Goal: Information Seeking & Learning: Learn about a topic

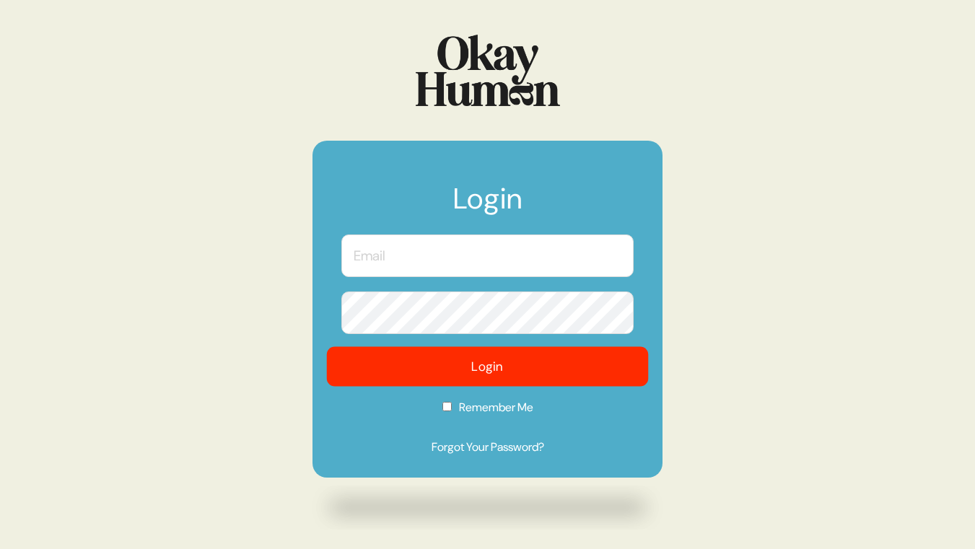
type input "[PERSON_NAME][EMAIL_ADDRESS][PERSON_NAME][DOMAIN_NAME]"
click at [476, 360] on button "Login" at bounding box center [488, 367] width 322 height 40
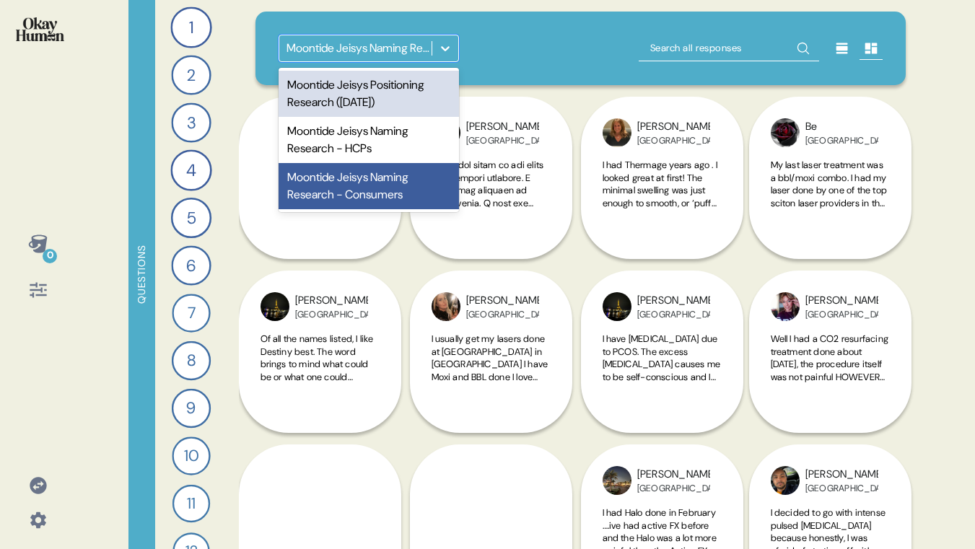
click at [447, 46] on icon at bounding box center [445, 48] width 14 height 14
click at [413, 95] on div "Moontide Jeisys Positioning Research ([DATE])" at bounding box center [369, 94] width 180 height 46
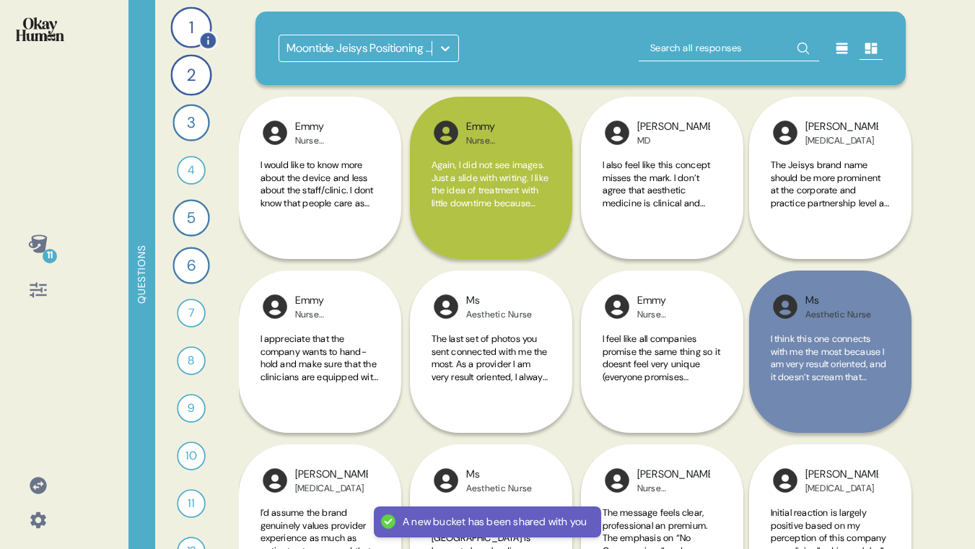
click at [185, 28] on div "1" at bounding box center [190, 26] width 41 height 41
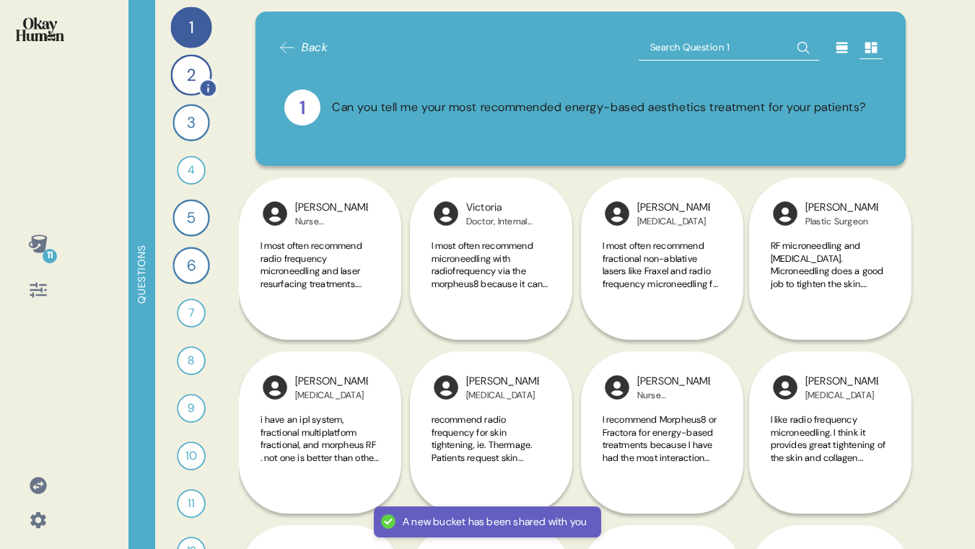
click at [180, 67] on div "2" at bounding box center [190, 74] width 41 height 41
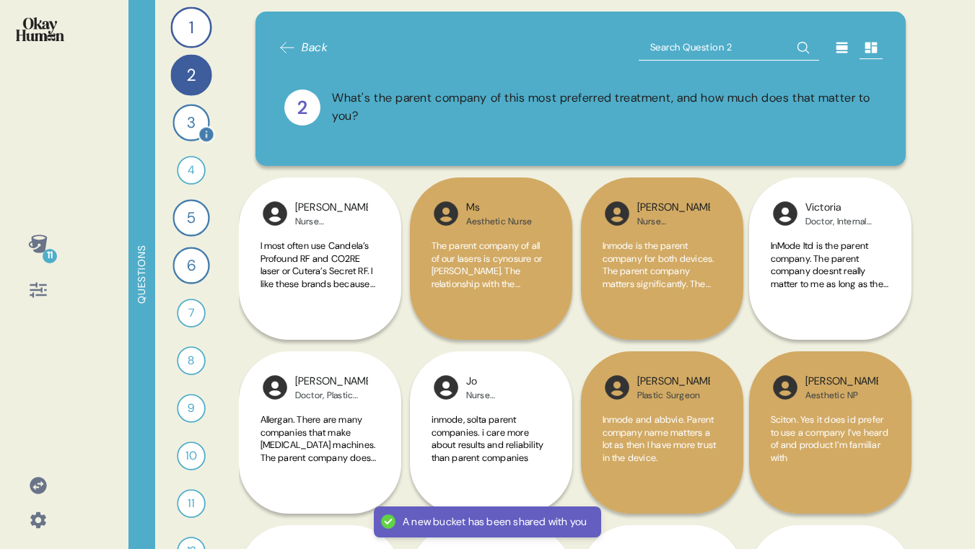
click at [181, 123] on div "3" at bounding box center [190, 122] width 37 height 37
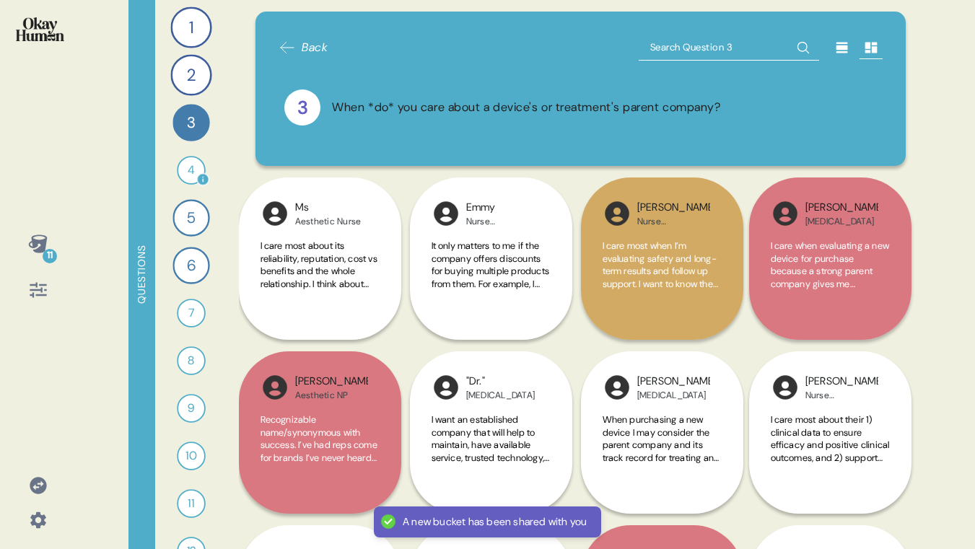
click at [187, 170] on div "4" at bounding box center [191, 170] width 29 height 29
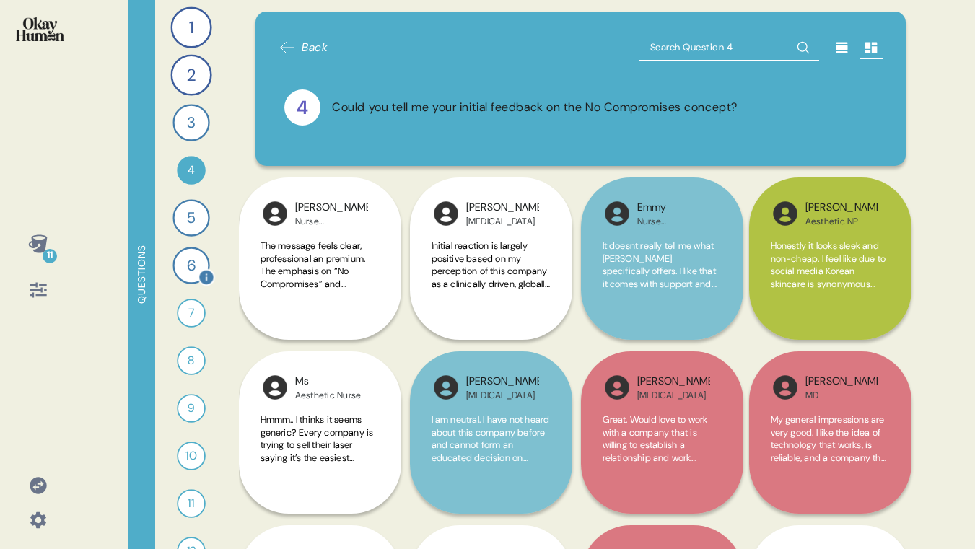
click at [180, 268] on div "6" at bounding box center [190, 265] width 37 height 37
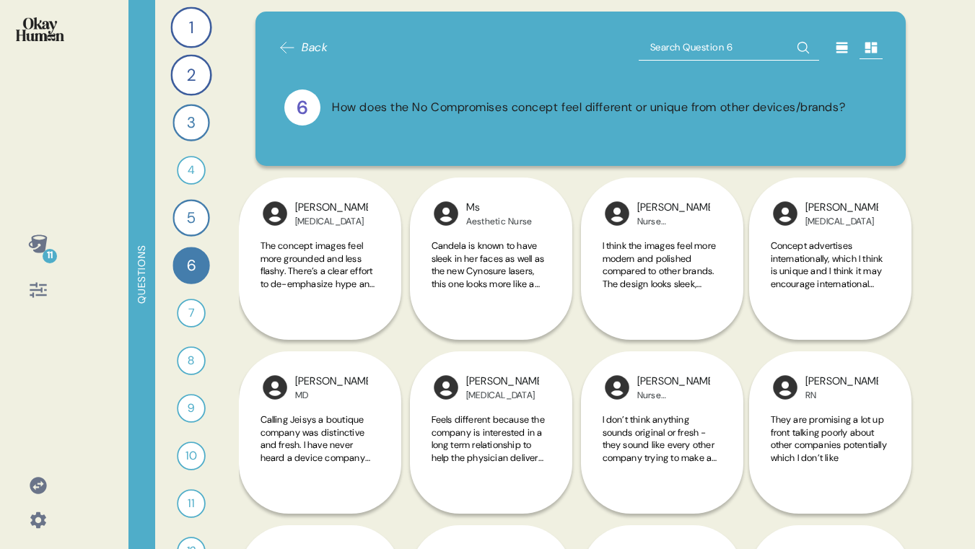
click at [34, 249] on icon at bounding box center [38, 244] width 20 height 20
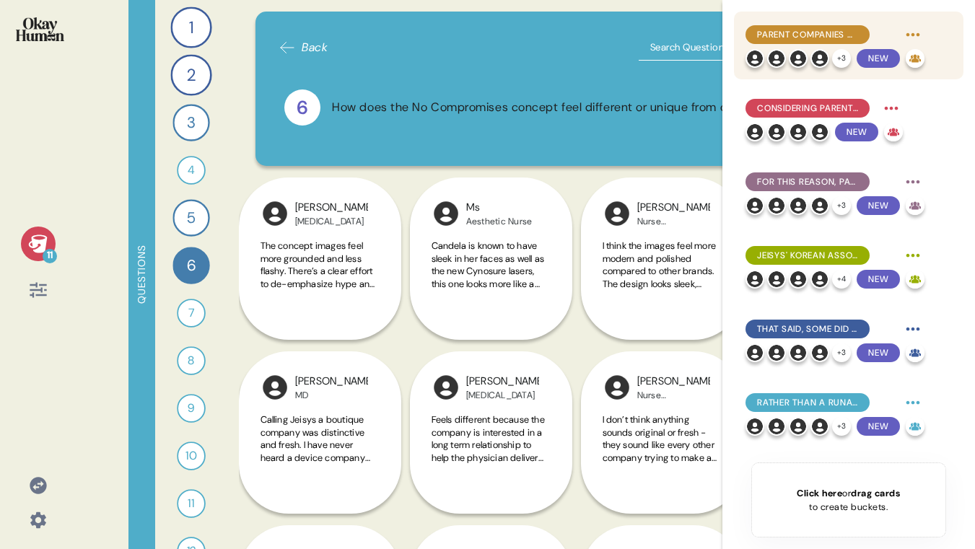
click at [822, 35] on span "Parent companies matter, serving as signals of safety, efficacy, and ongoing su…" at bounding box center [807, 34] width 101 height 13
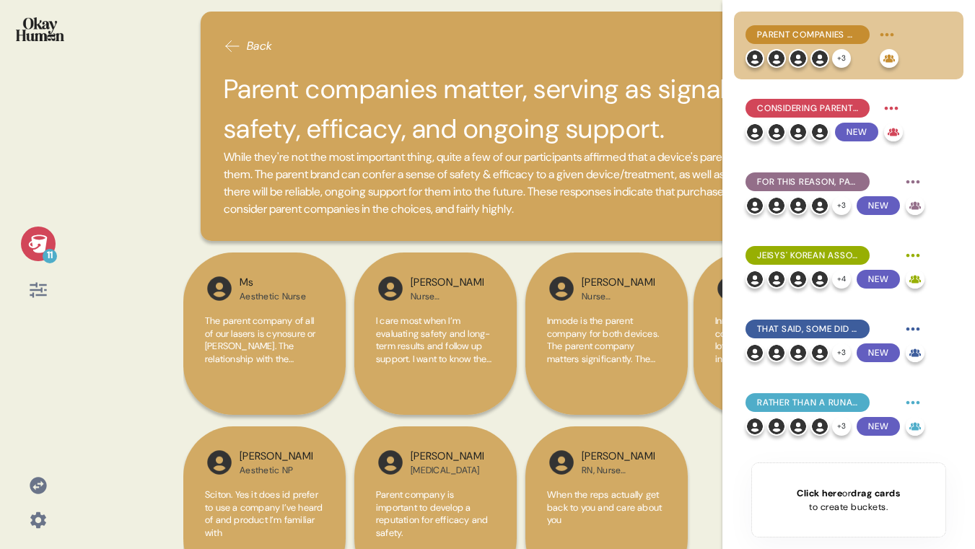
click at [119, 134] on div "11 Back Parent companies matter, serving as signals of safety, efficacy, and on…" at bounding box center [487, 274] width 975 height 549
click at [860, 32] on div "Parent companies matter, serving as signals of safety, efficacy, and ongoing su…" at bounding box center [807, 34] width 124 height 19
click at [620, 43] on div "Back" at bounding box center [526, 46] width 604 height 23
click at [105, 111] on div "11 Back Parent companies matter, serving as signals of safety, efficacy, and on…" at bounding box center [487, 274] width 975 height 549
click at [664, 149] on span "While they're not the most important thing, quite a few of our participants aff…" at bounding box center [526, 183] width 604 height 69
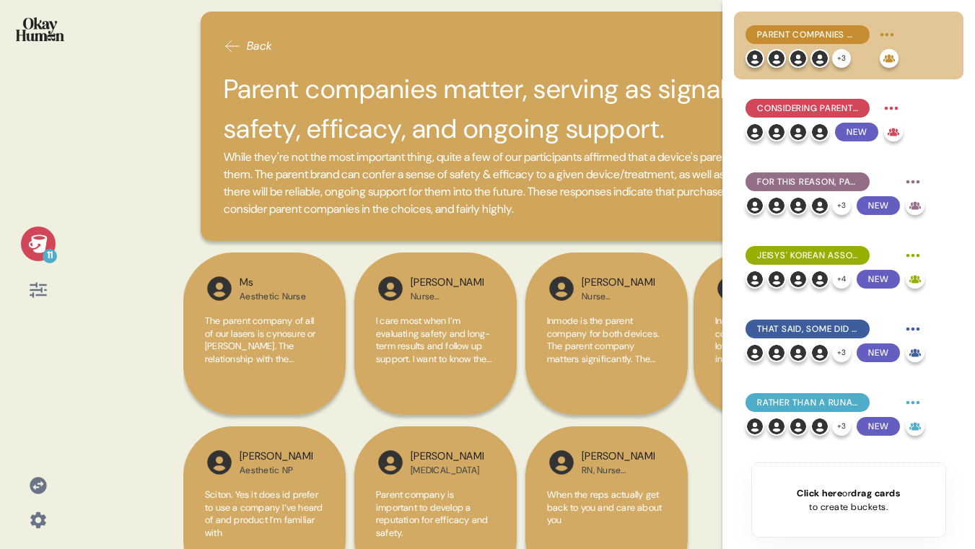
click at [95, 205] on div "11 Back Parent companies matter, serving as signals of safety, efficacy, and on…" at bounding box center [487, 274] width 975 height 549
click at [683, 38] on div "Back" at bounding box center [526, 46] width 604 height 23
click at [588, 96] on h2 "Parent companies matter, serving as signals of safety, efficacy, and ongoing su…" at bounding box center [526, 108] width 604 height 79
click at [580, 105] on h2 "Parent companies matter, serving as signals of safety, efficacy, and ongoing su…" at bounding box center [526, 108] width 604 height 79
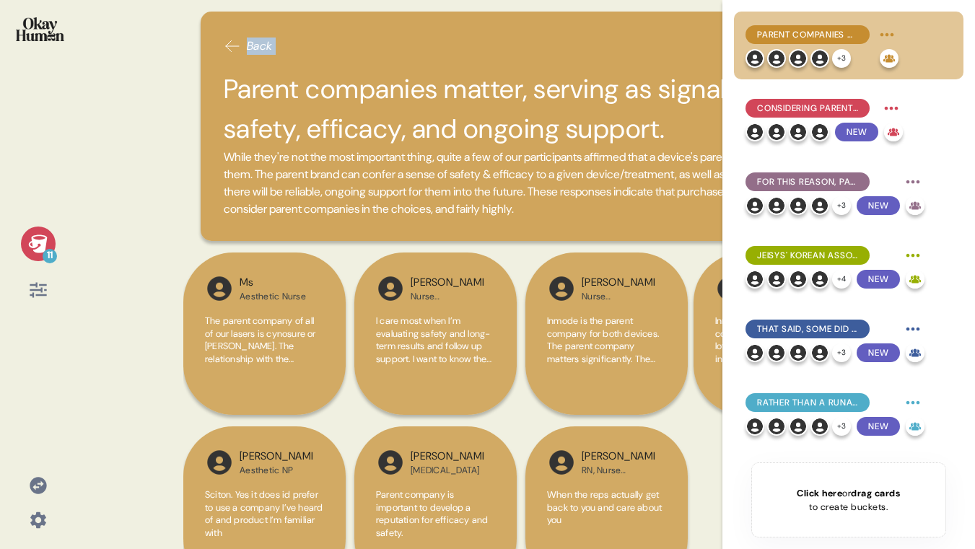
drag, startPoint x: 650, startPoint y: 1, endPoint x: 442, endPoint y: 2, distance: 207.1
click at [442, 2] on div "Back Parent companies matter, serving as signals of safety, efficacy, and ongoi…" at bounding box center [525, 274] width 684 height 549
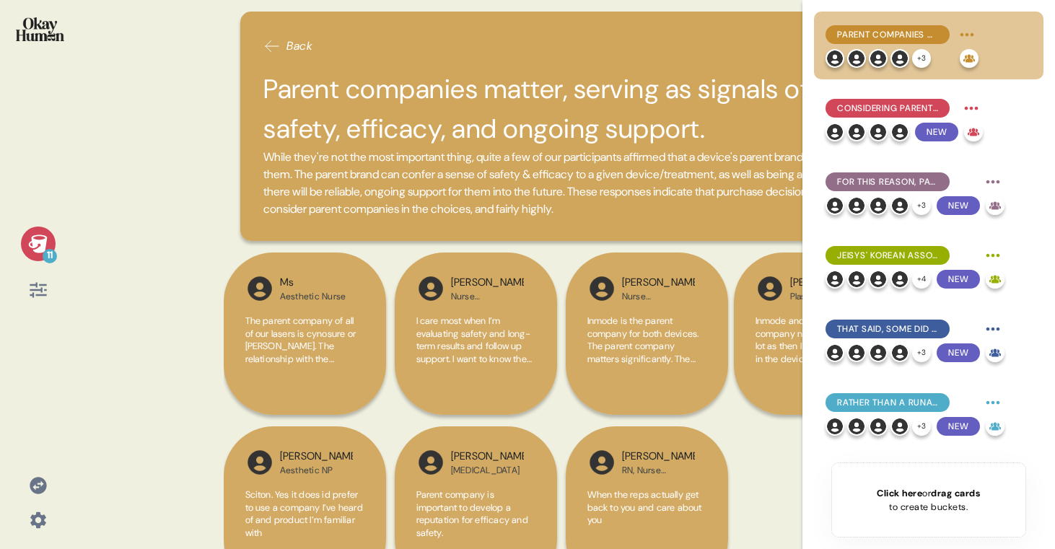
click at [419, 218] on span "While they're not the most important thing, quite a few of our participants aff…" at bounding box center [565, 183] width 604 height 69
click at [974, 36] on html "11 Back Parent companies matter, serving as signals of safety, efficacy, and on…" at bounding box center [527, 274] width 1055 height 549
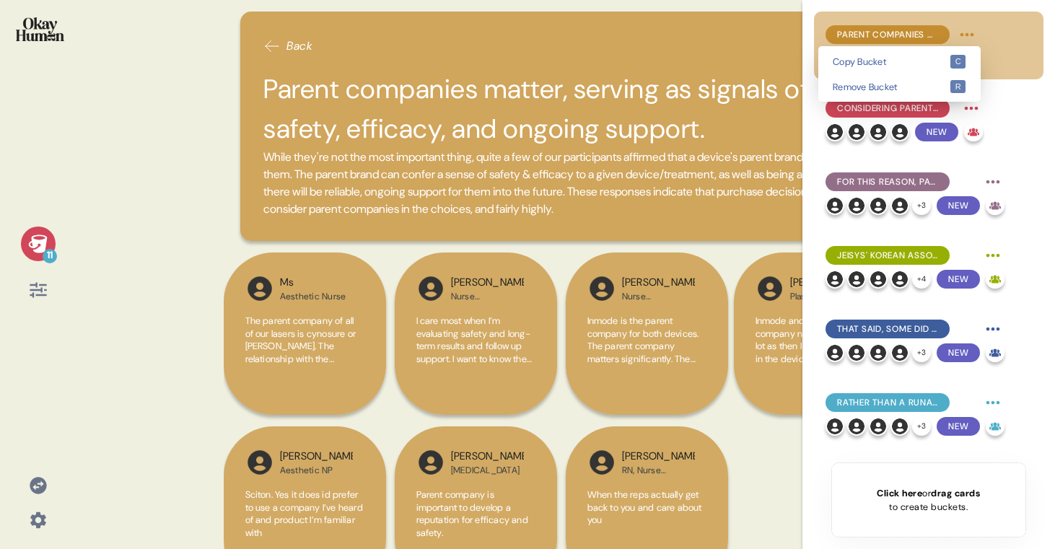
click at [663, 60] on html "11 Back Parent companies matter, serving as signals of safety, efficacy, and on…" at bounding box center [527, 274] width 1055 height 549
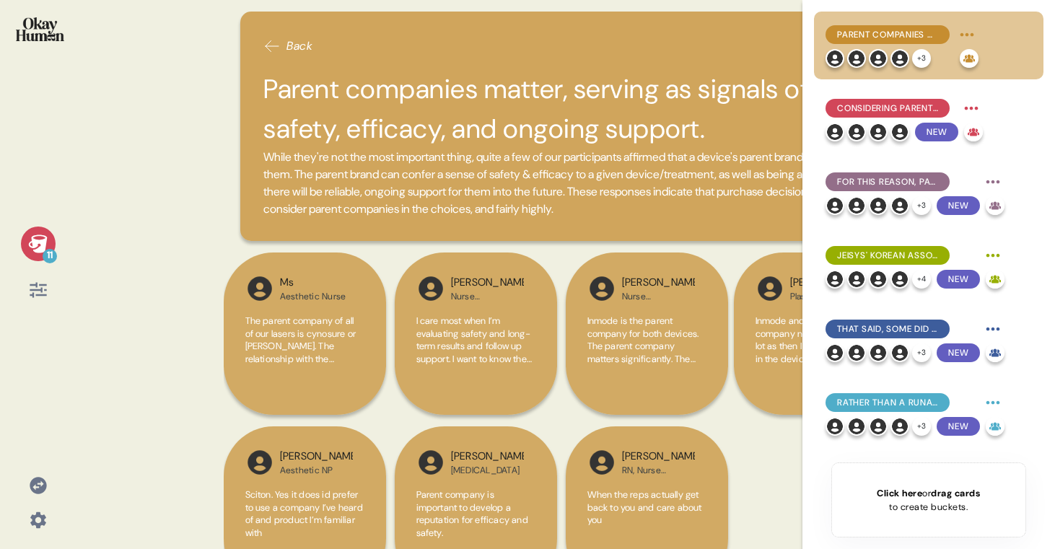
click at [174, 118] on div "11 Back Parent companies matter, serving as signals of safety, efficacy, and on…" at bounding box center [527, 274] width 1055 height 549
click at [33, 289] on icon at bounding box center [38, 290] width 17 height 15
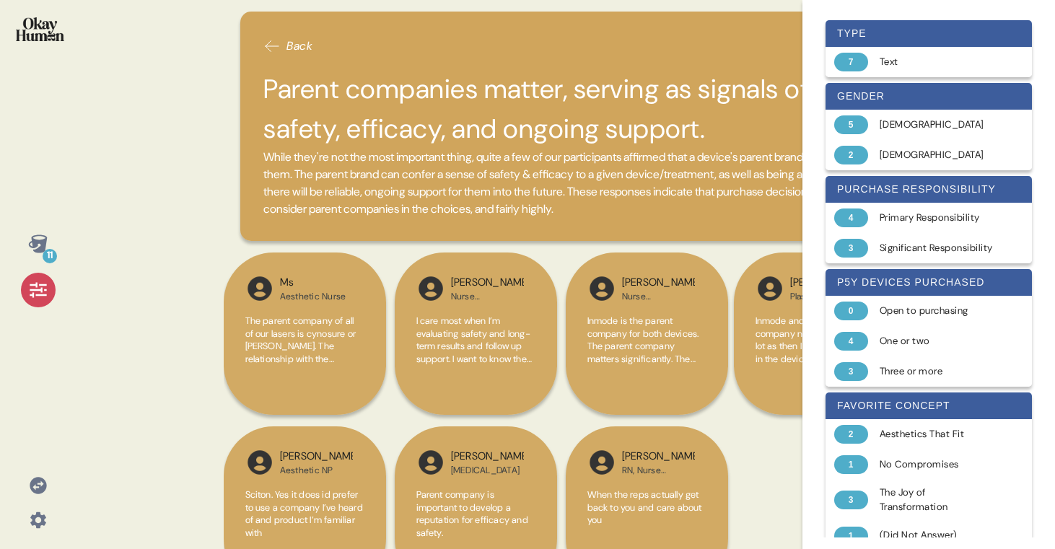
click at [33, 289] on icon at bounding box center [38, 290] width 17 height 15
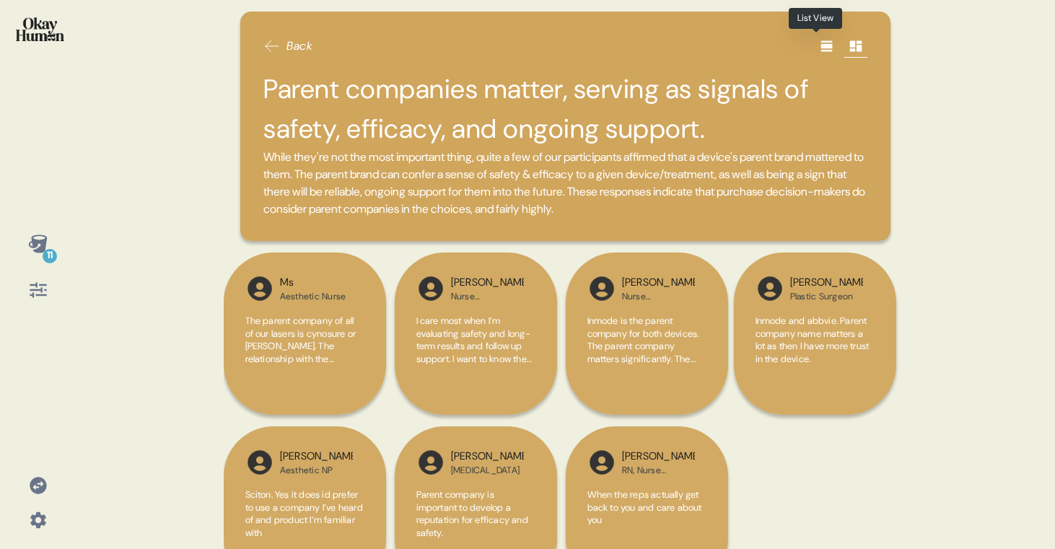
click at [821, 51] on icon at bounding box center [827, 46] width 12 height 11
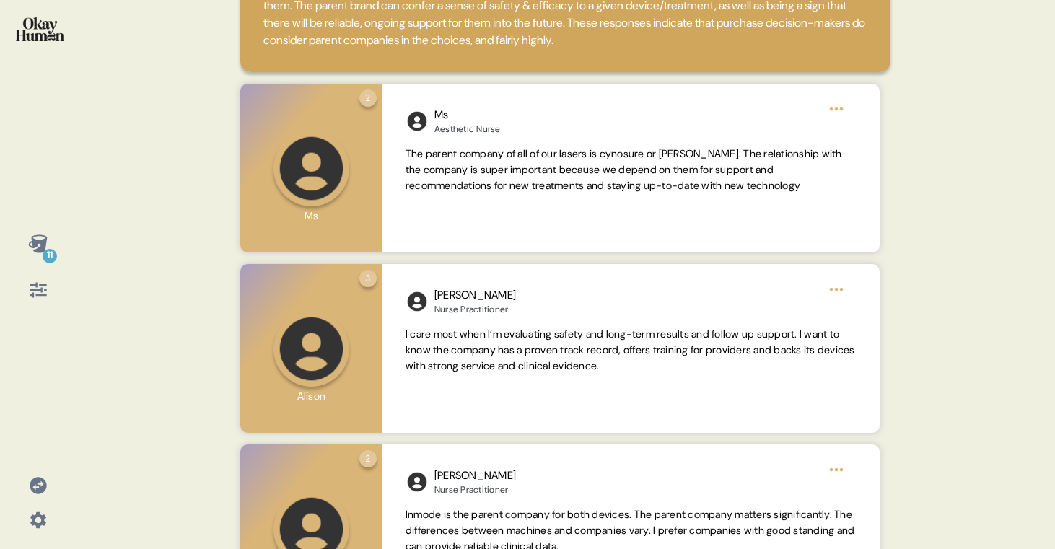
scroll to position [875, 0]
